Goal: Communication & Community: Answer question/provide support

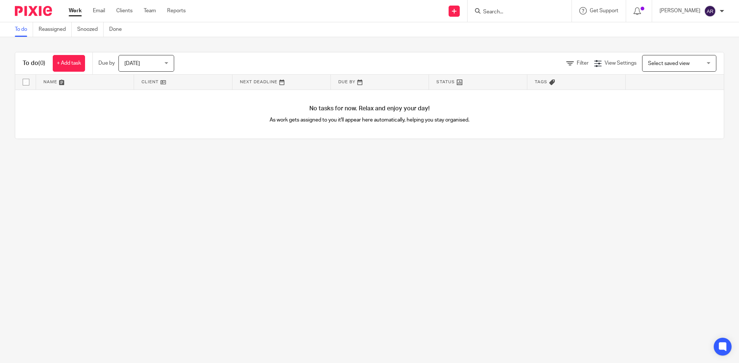
click at [507, 13] on input "Search" at bounding box center [515, 12] width 67 height 7
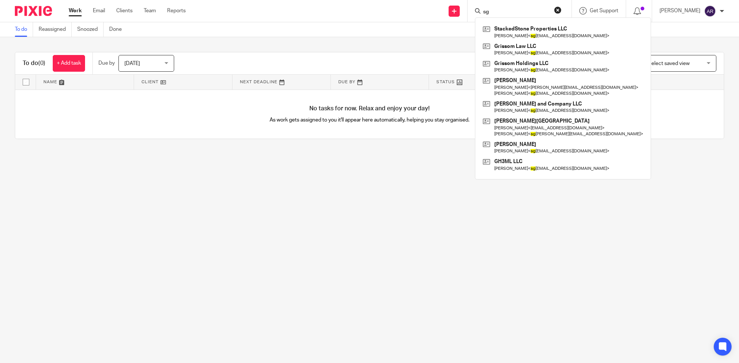
type input "s"
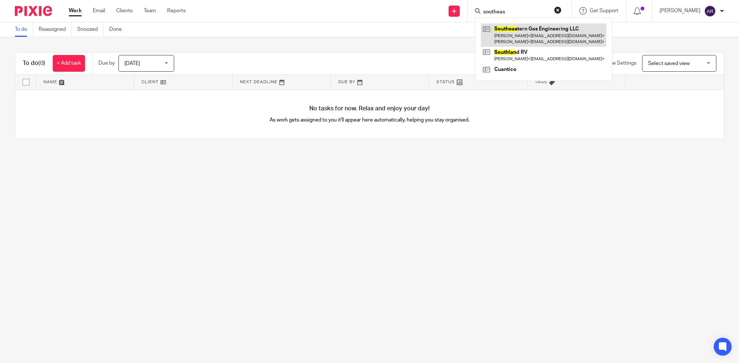
type input "southeas"
click at [539, 32] on link at bounding box center [544, 34] width 126 height 23
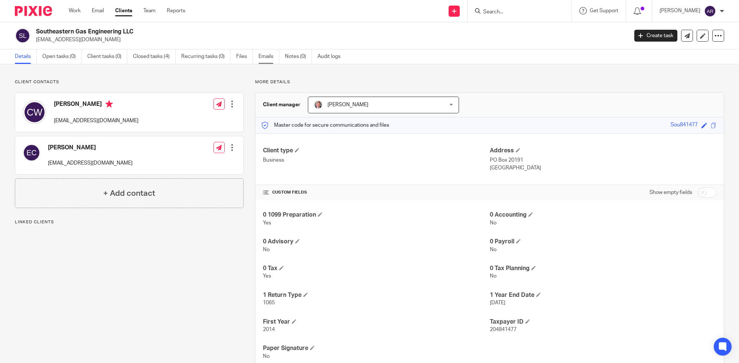
click at [265, 56] on link "Emails" at bounding box center [269, 56] width 21 height 14
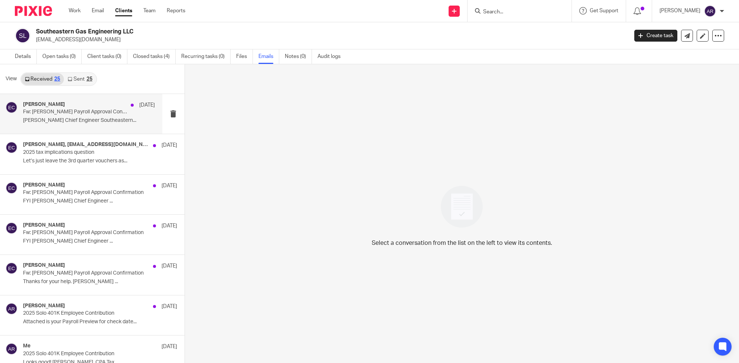
click at [84, 116] on div "Edward G. Conder Jul 8 Fw: Edward Conder's Payroll Approval Confirmation Edward…" at bounding box center [89, 113] width 132 height 25
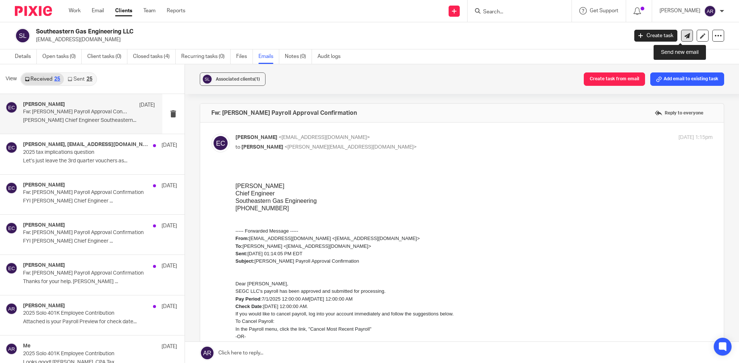
click at [685, 37] on icon at bounding box center [688, 36] width 6 height 6
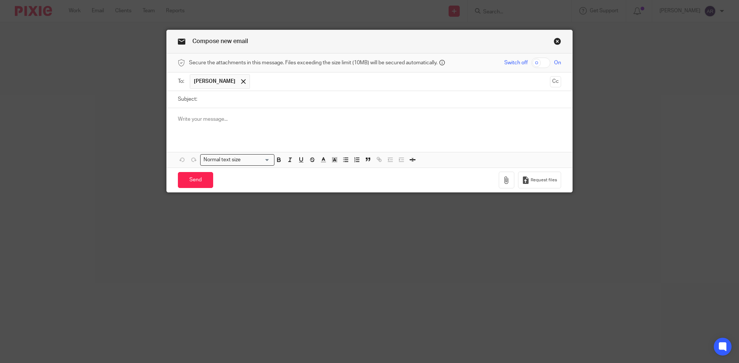
click at [241, 81] on span at bounding box center [243, 81] width 5 height 5
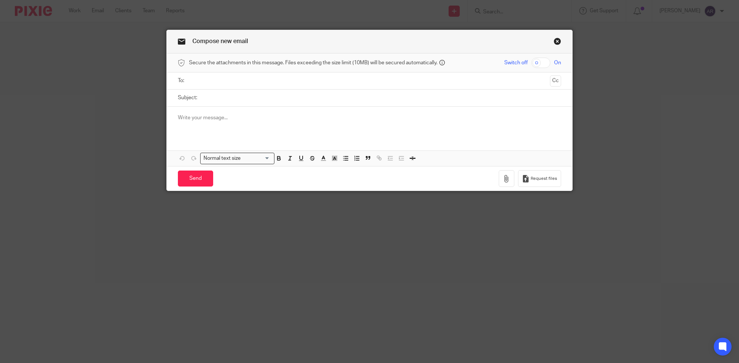
click at [241, 81] on input "text" at bounding box center [369, 81] width 355 height 9
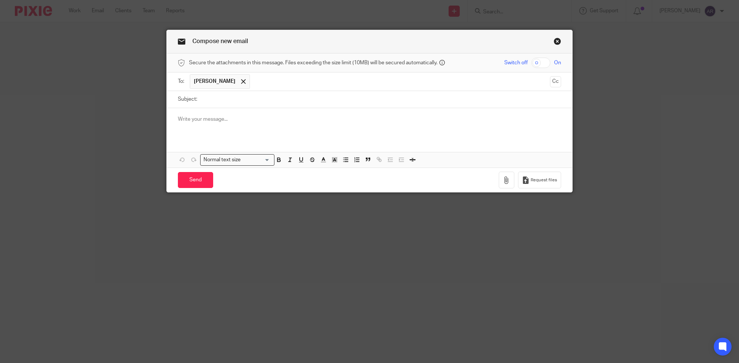
click at [230, 103] on input "Subject:" at bounding box center [381, 99] width 361 height 17
type input "New acct info"
click at [229, 118] on p at bounding box center [370, 119] width 384 height 7
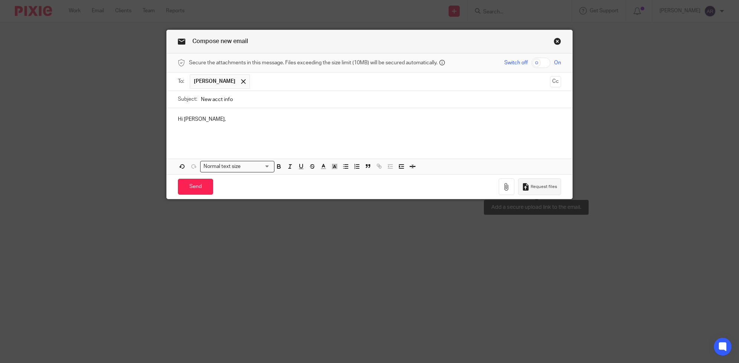
click at [542, 186] on span "Request files" at bounding box center [544, 187] width 26 height 6
click at [215, 119] on p "Hi Edward," at bounding box center [370, 119] width 384 height 7
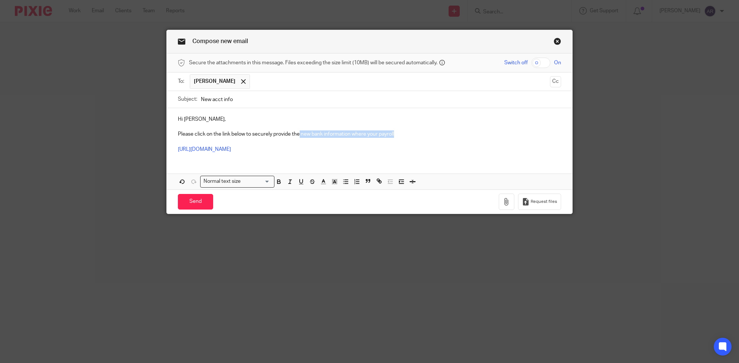
drag, startPoint x: 297, startPoint y: 136, endPoint x: 391, endPoint y: 136, distance: 94.0
click at [391, 136] on p "Please click on the link below to securely provide the new bank information whe…" at bounding box center [370, 133] width 384 height 7
click at [345, 163] on div "Hi Edward, Please click on the link below to securely provide the your new dire…" at bounding box center [370, 148] width 406 height 81
click at [346, 152] on p "https://dlwcpa.usepixie.net/u/058f4618661f71405c4c69df3eeeb21b" at bounding box center [370, 149] width 384 height 7
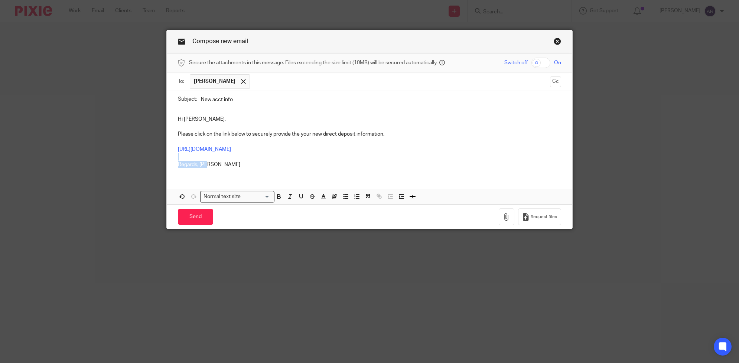
click at [203, 161] on div "Hi Edward, Please click on the link below to securely provide the your new dire…" at bounding box center [370, 141] width 406 height 66
click at [423, 144] on p at bounding box center [370, 141] width 384 height 7
click at [394, 136] on p "Please click on the link below to securely provide your new direct deposit info…" at bounding box center [370, 133] width 384 height 7
click at [418, 134] on p "Please click on the link below to securely provide your new direct deposit info…" at bounding box center [370, 133] width 384 height 7
click at [446, 132] on p "Please click on the link below to securely provide your new direct deposit info…" at bounding box center [370, 133] width 384 height 7
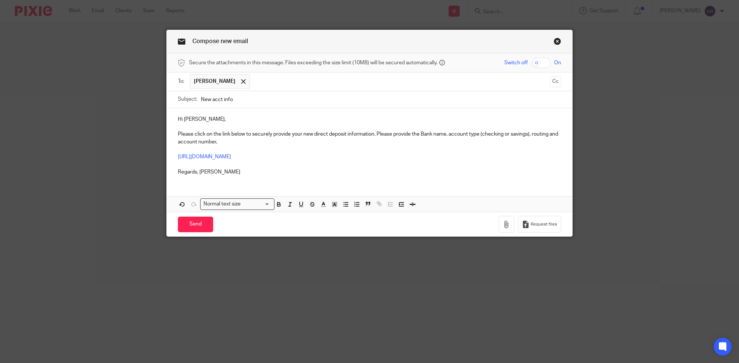
click at [549, 134] on p "Please click on the link below to securely provide your new direct deposit info…" at bounding box center [370, 137] width 384 height 15
click at [188, 227] on input "Send" at bounding box center [195, 225] width 35 height 16
